Goal: Information Seeking & Learning: Find specific fact

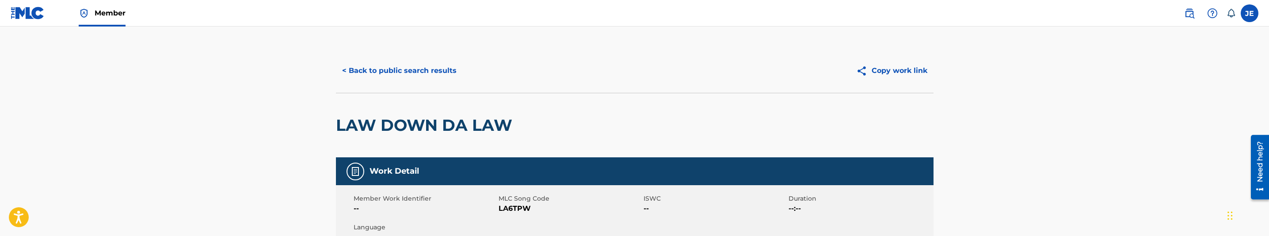
click at [385, 66] on button "< Back to public search results" at bounding box center [399, 71] width 127 height 22
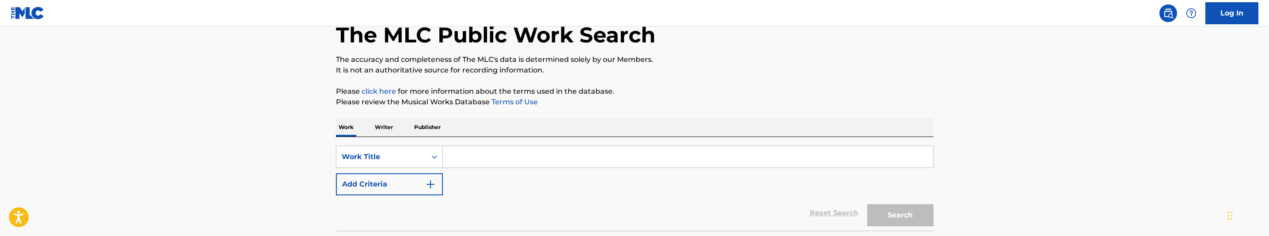
scroll to position [66, 0]
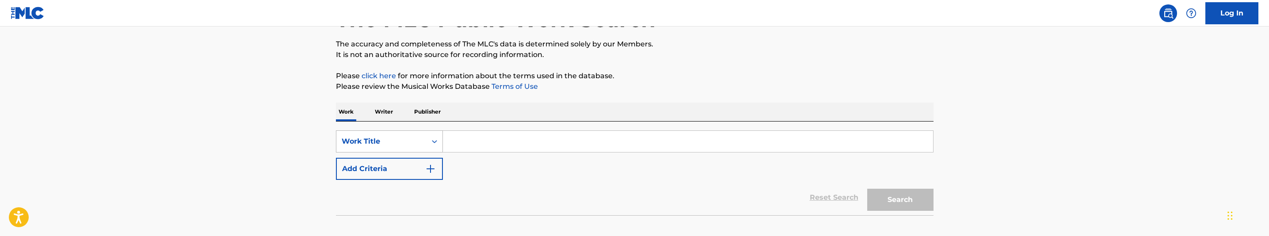
click at [441, 142] on div "Search Form" at bounding box center [435, 141] width 16 height 16
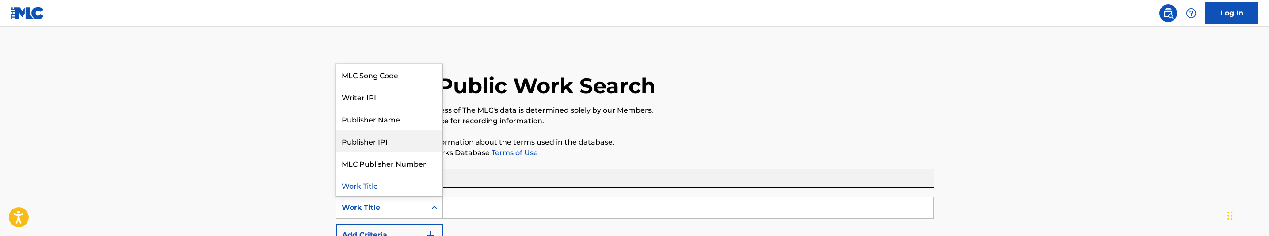
scroll to position [0, 0]
click at [400, 114] on div "MLC Song Code" at bounding box center [389, 119] width 106 height 22
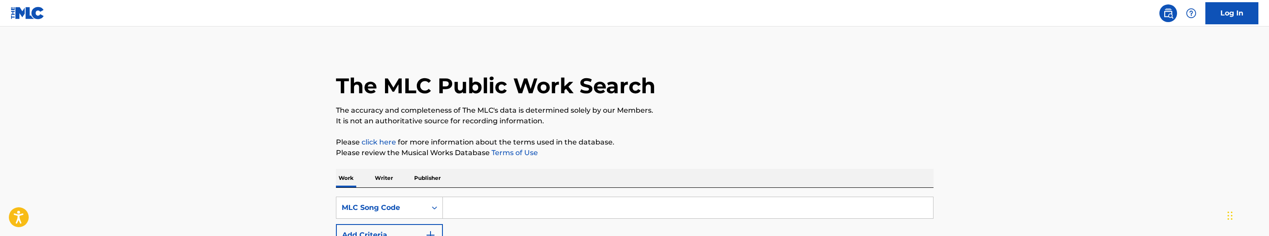
scroll to position [66, 0]
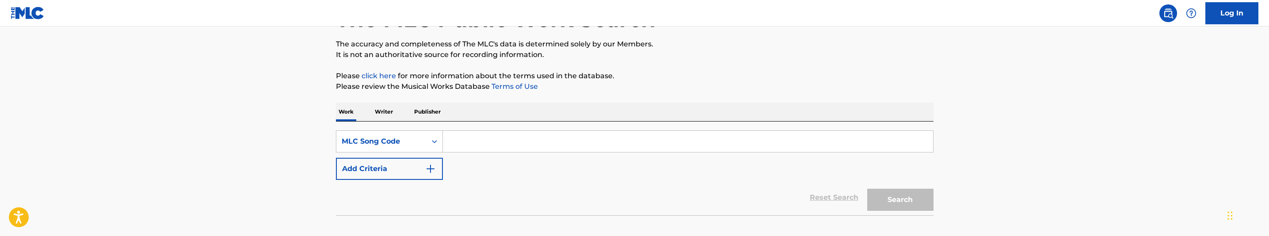
click at [635, 135] on input "Search Form" at bounding box center [688, 141] width 490 height 21
paste input "TC6NGD"
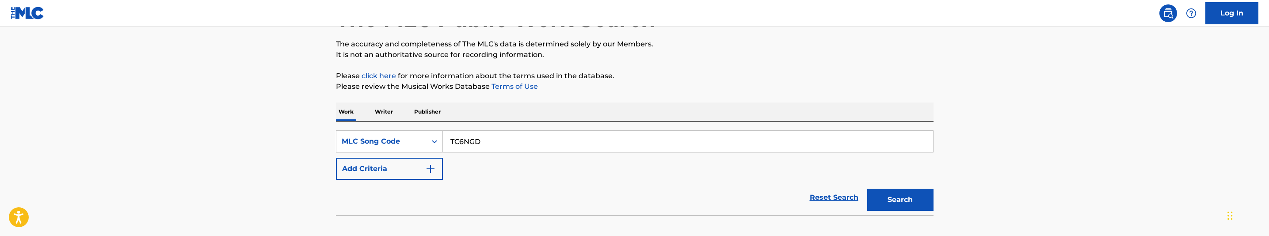
type input "TC6NGD"
click at [885, 206] on button "Search" at bounding box center [900, 200] width 66 height 22
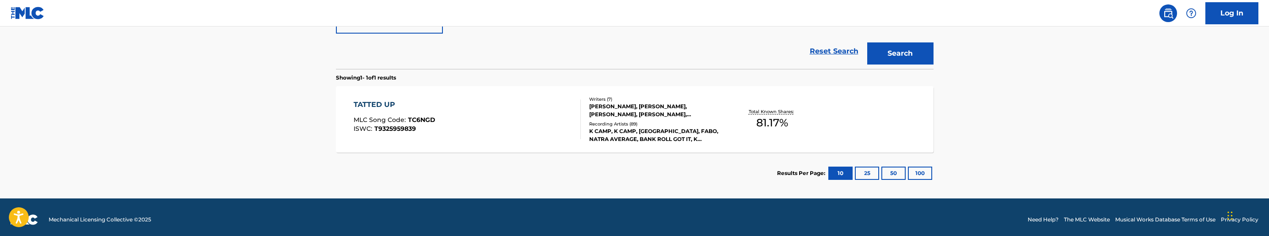
scroll to position [218, 0]
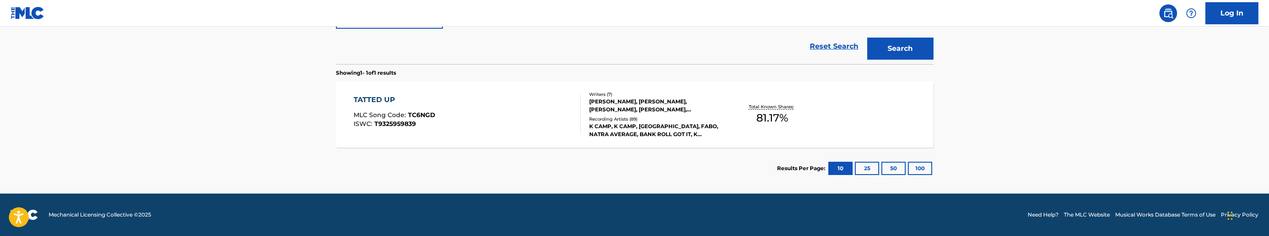
click at [530, 123] on div "TATTED UP MLC Song Code : TC6NGD ISWC : T9325959839" at bounding box center [467, 115] width 227 height 40
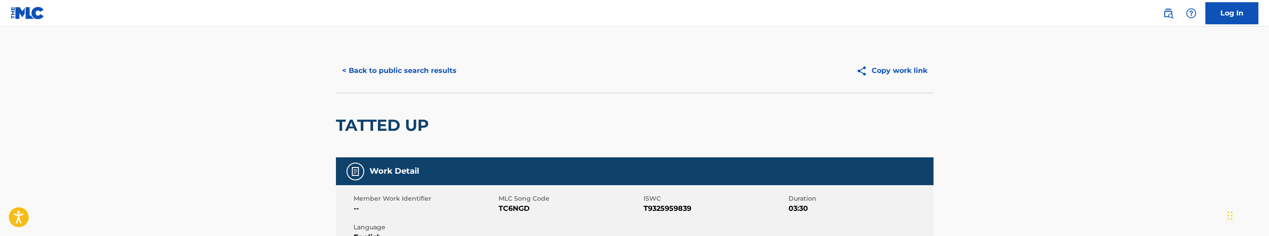
click at [530, 123] on div "TATTED UP" at bounding box center [635, 125] width 598 height 65
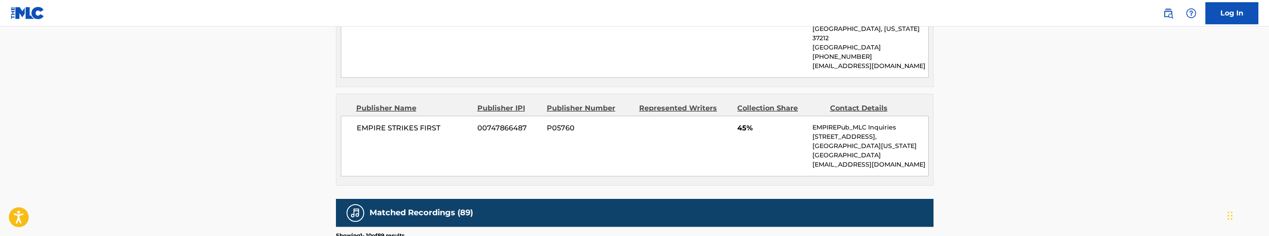
scroll to position [995, 0]
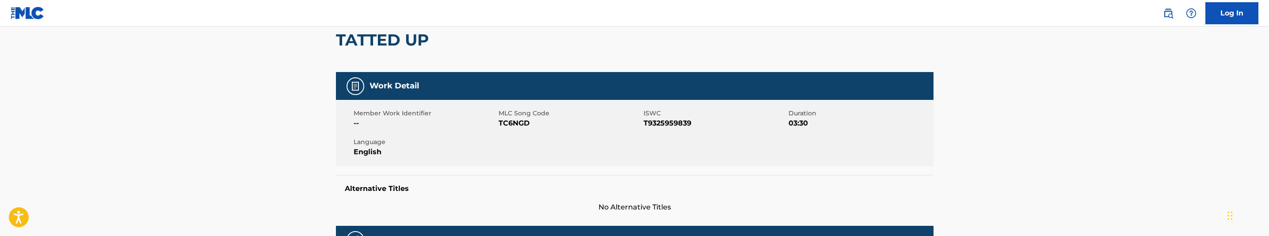
scroll to position [0, 0]
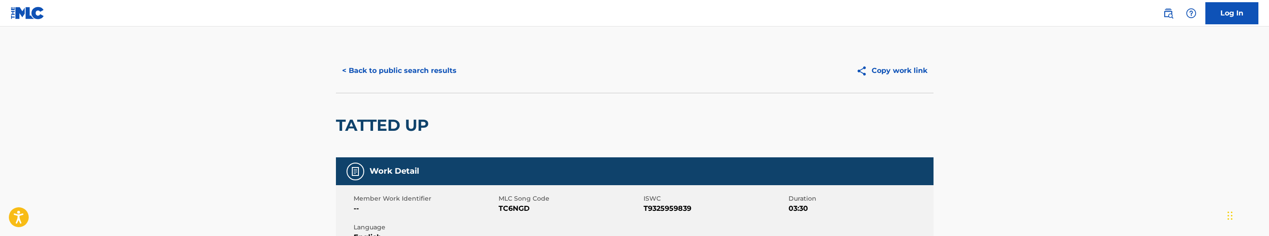
click at [423, 75] on button "< Back to public search results" at bounding box center [399, 71] width 127 height 22
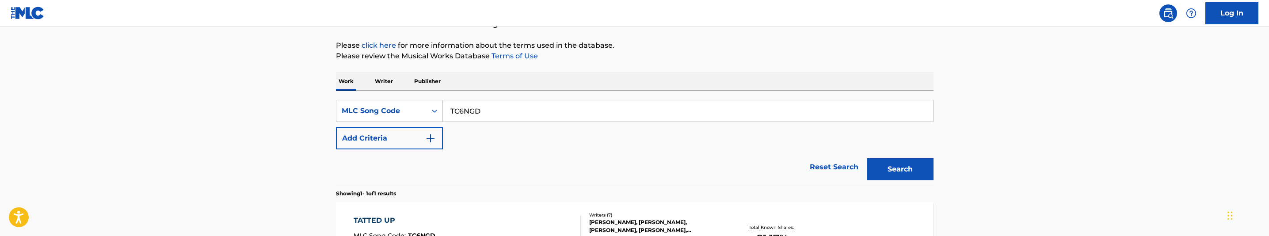
scroll to position [62, 0]
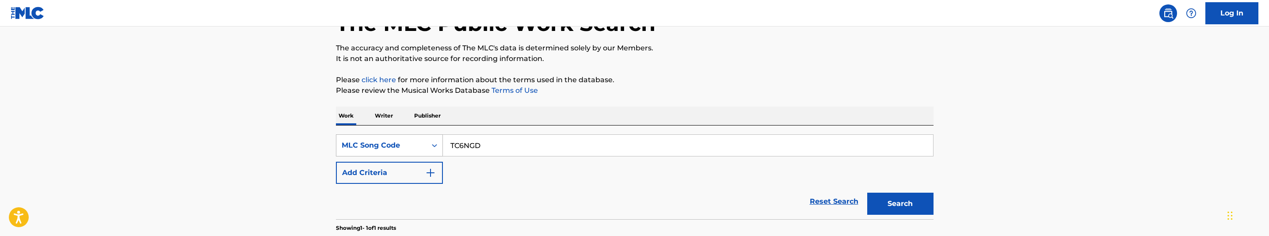
click at [402, 153] on div "MLC Song Code" at bounding box center [381, 145] width 90 height 17
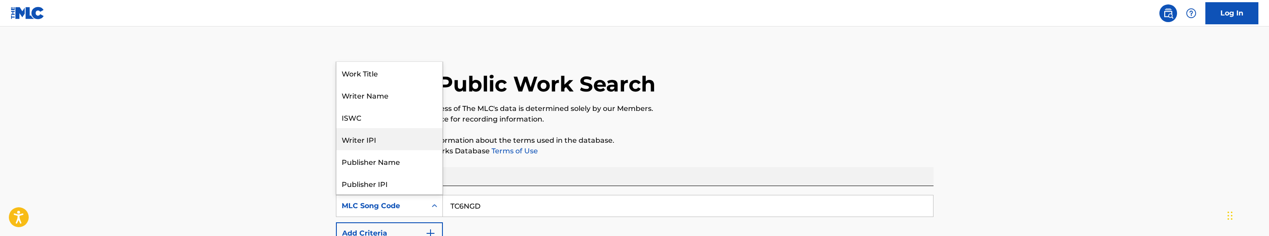
scroll to position [0, 0]
click at [406, 76] on div "Work Title" at bounding box center [389, 75] width 106 height 22
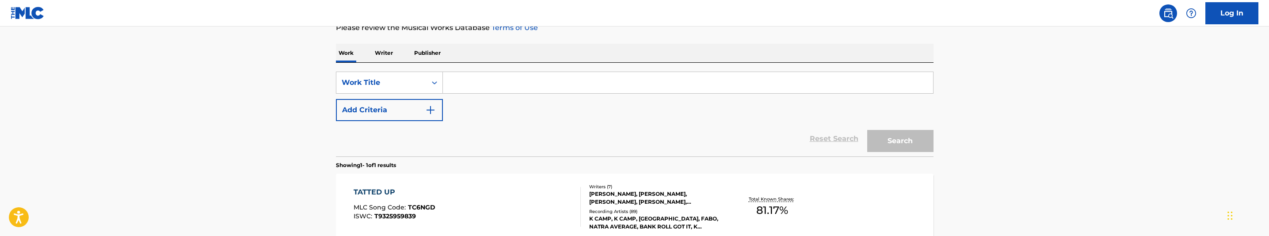
scroll to position [133, 0]
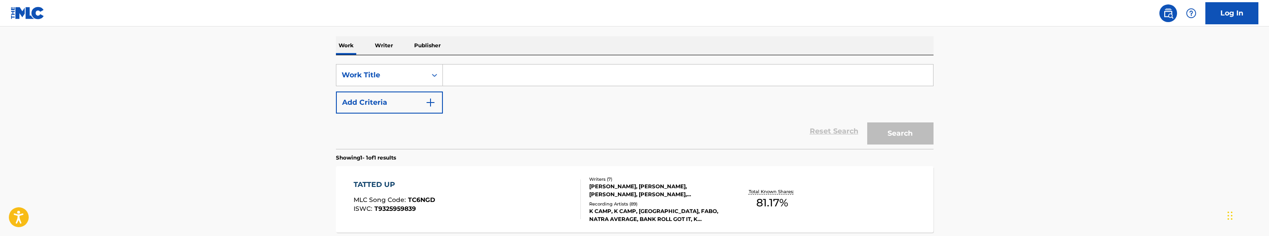
click at [482, 77] on input "Search Form" at bounding box center [688, 75] width 490 height 21
paste input "Let Me Live"
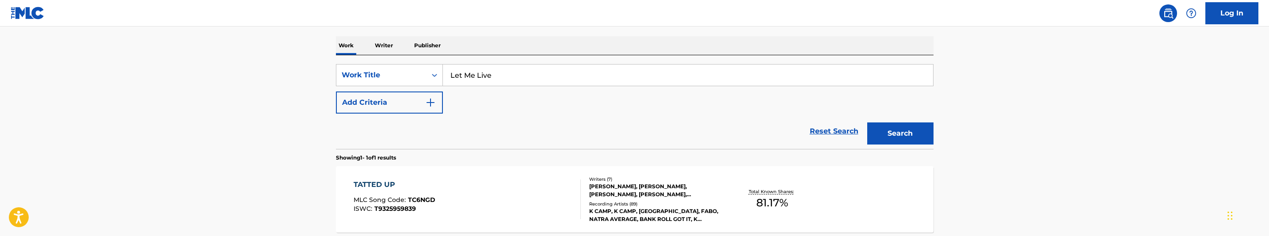
type input "Let Me Live"
click at [434, 97] on img "Search Form" at bounding box center [430, 102] width 11 height 11
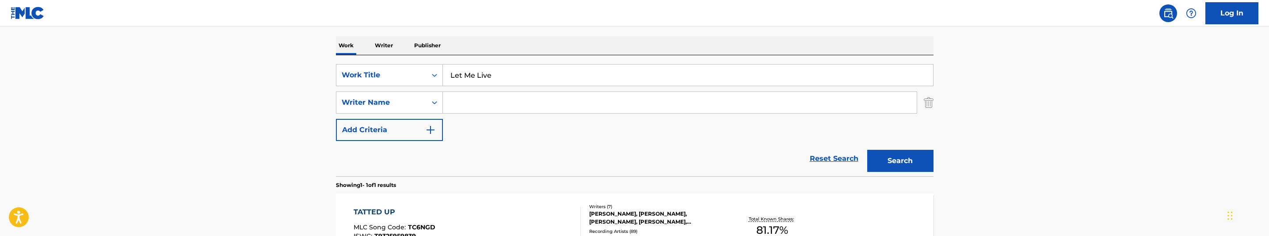
click at [617, 106] on input "Search Form" at bounding box center [680, 102] width 474 height 21
paste input ""Bryant Johnnetta Rayshele ""
click at [454, 105] on input ""Bryant Johnnetta Rayshele" at bounding box center [680, 102] width 474 height 21
click at [896, 162] on button "Search" at bounding box center [900, 161] width 66 height 22
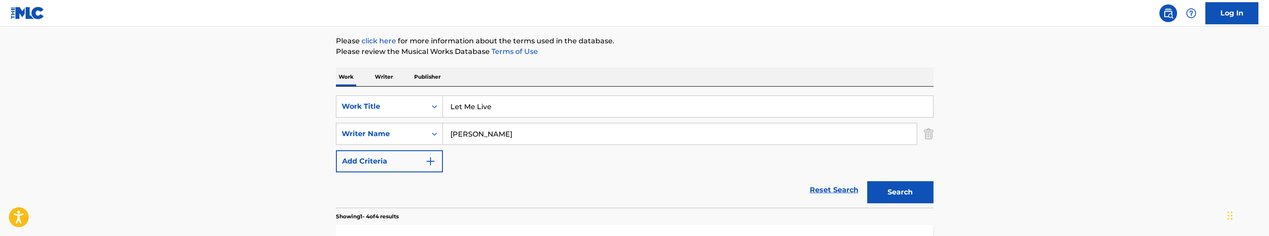
scroll to position [66, 0]
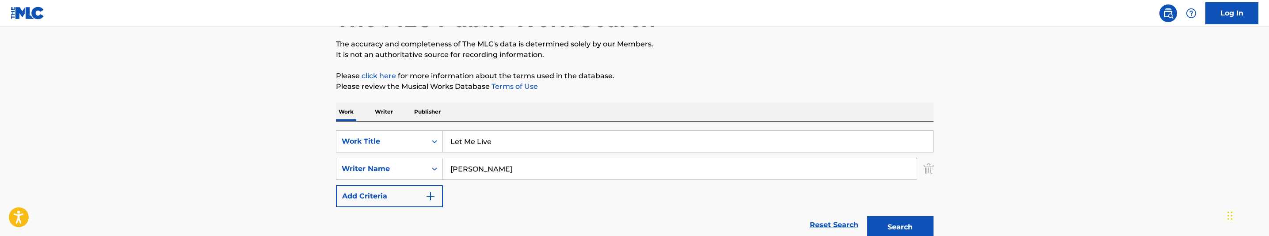
click at [543, 166] on input "Bryant Johnnetta Rayshele" at bounding box center [680, 168] width 474 height 21
click at [867, 216] on button "Search" at bounding box center [900, 227] width 66 height 22
click at [892, 224] on button "Search" at bounding box center [900, 227] width 66 height 22
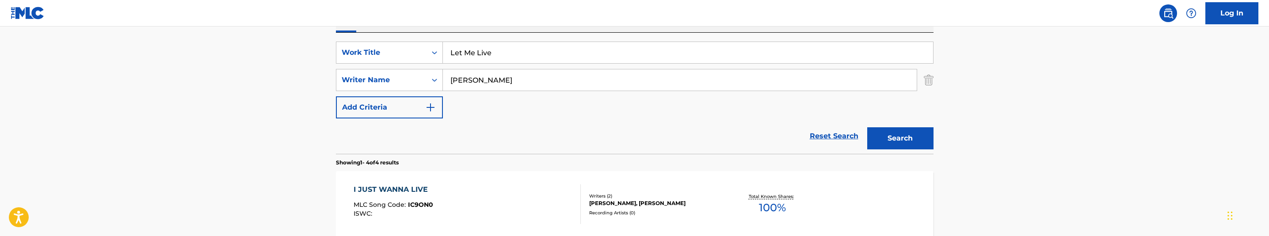
scroll to position [176, 0]
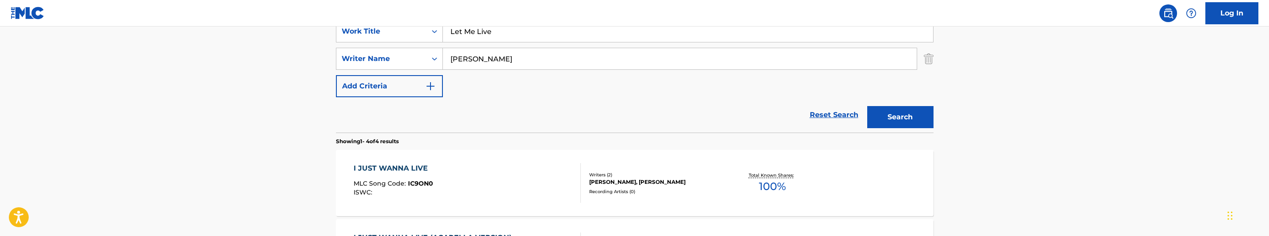
click at [532, 68] on input "Bryant Johnnetta" at bounding box center [680, 58] width 474 height 21
click at [532, 67] on input "Bryant Johnnetta" at bounding box center [680, 58] width 474 height 21
paste input "Catalon Jonathan Keith"
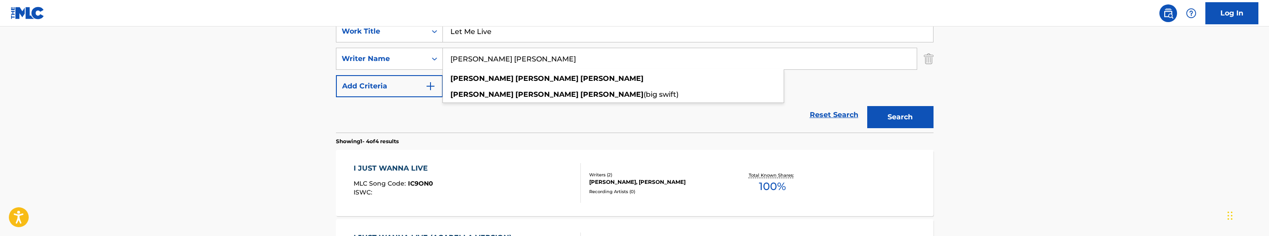
type input "Catalon Jonathan Keith"
click at [914, 113] on button "Search" at bounding box center [900, 117] width 66 height 22
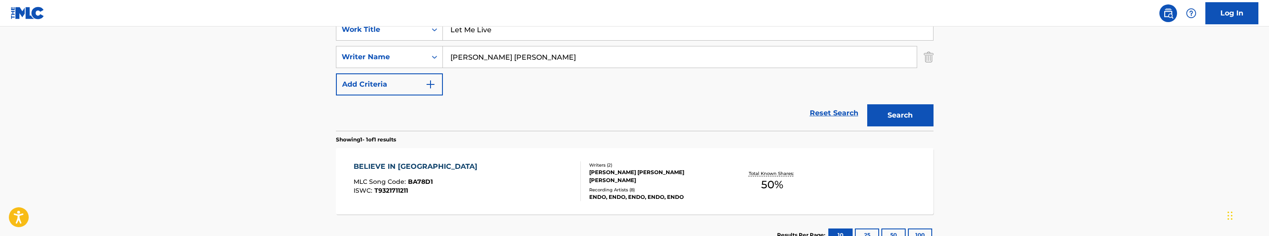
scroll to position [179, 0]
